Goal: Go to known website: Access a specific website the user already knows

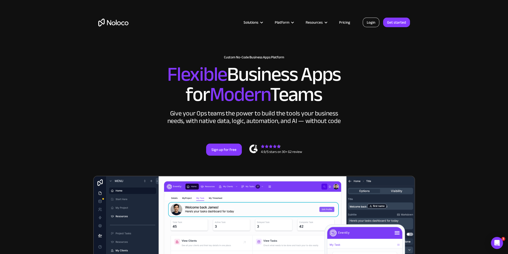
click at [369, 23] on link "Login" at bounding box center [371, 23] width 17 height 10
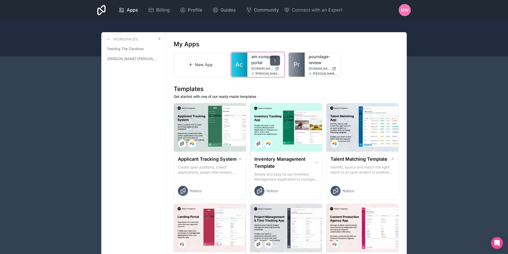
click at [276, 61] on icon at bounding box center [275, 61] width 4 height 4
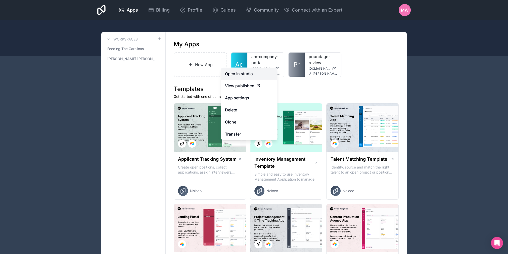
click at [248, 75] on link "Open in studio" at bounding box center [249, 74] width 56 height 12
